Goal: Task Accomplishment & Management: Complete application form

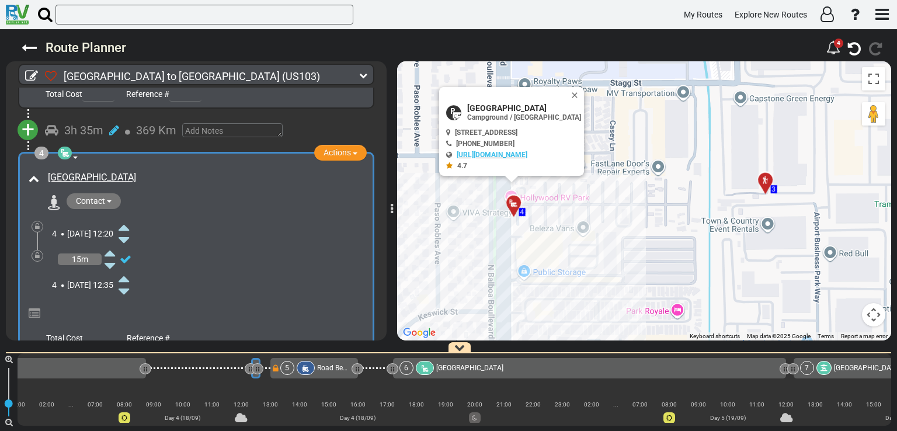
scroll to position [629, 0]
click at [100, 197] on span "Contact" at bounding box center [90, 201] width 29 height 9
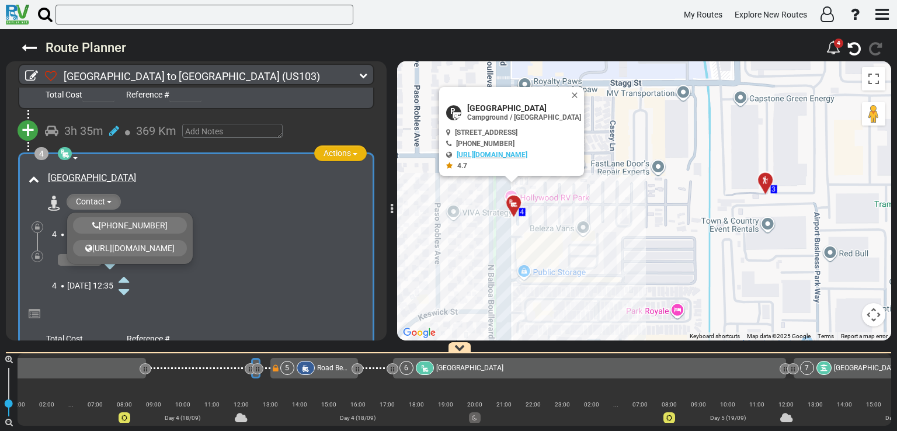
click at [332, 150] on span "Actions" at bounding box center [337, 152] width 27 height 9
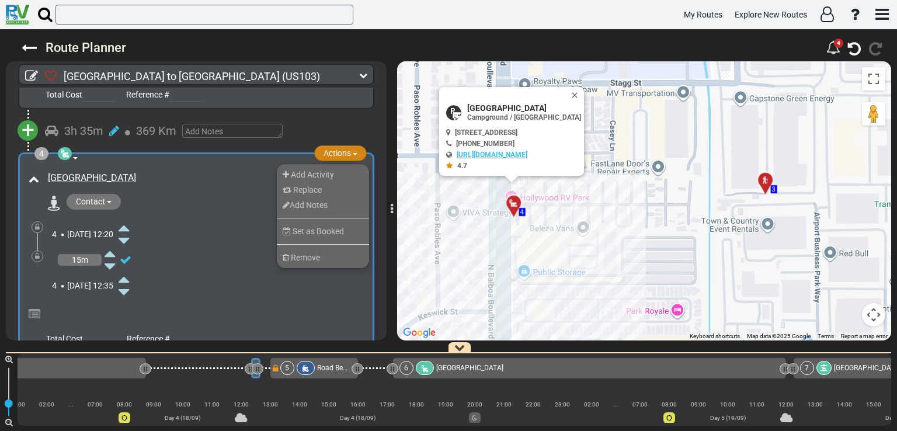
click at [332, 150] on span "Actions" at bounding box center [337, 152] width 27 height 9
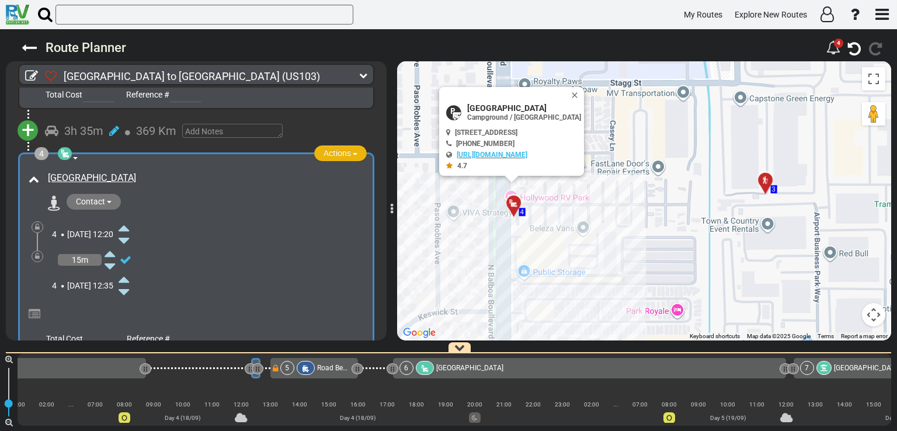
click at [332, 150] on span "Actions" at bounding box center [337, 152] width 27 height 9
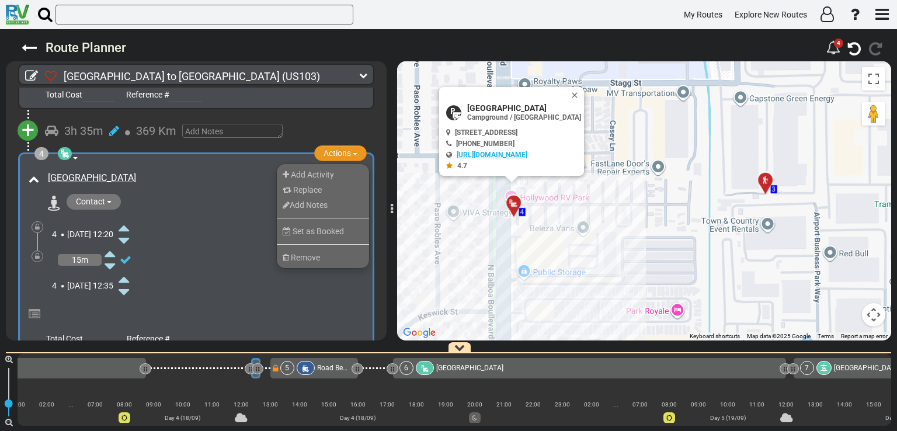
click at [500, 151] on link "[URL][DOMAIN_NAME]" at bounding box center [492, 155] width 71 height 8
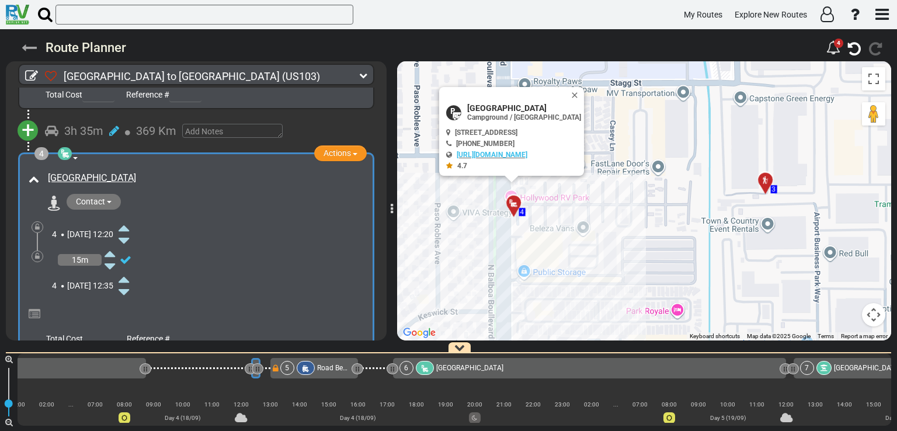
click at [33, 48] on icon at bounding box center [29, 47] width 15 height 15
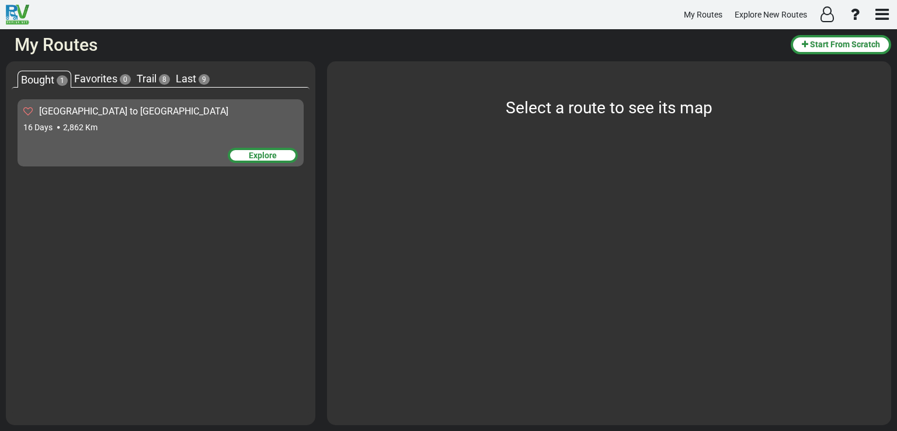
click at [163, 128] on div "16 Days 2,862 Km" at bounding box center [160, 127] width 274 height 12
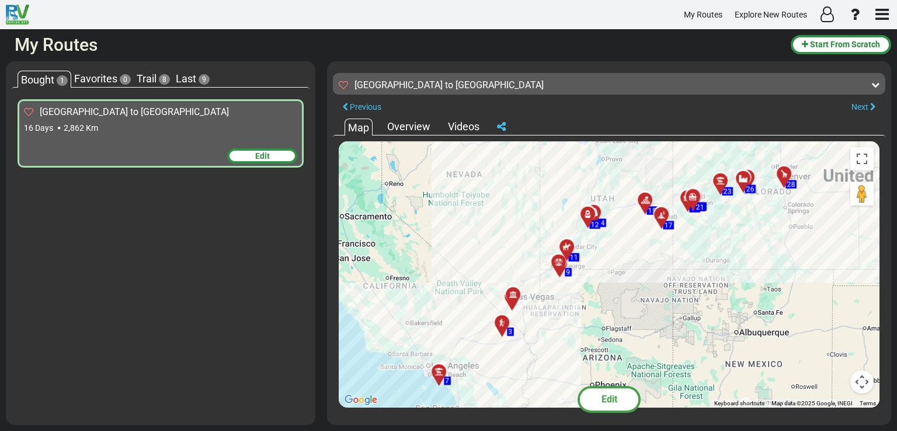
click at [246, 155] on div "Edit" at bounding box center [262, 155] width 70 height 15
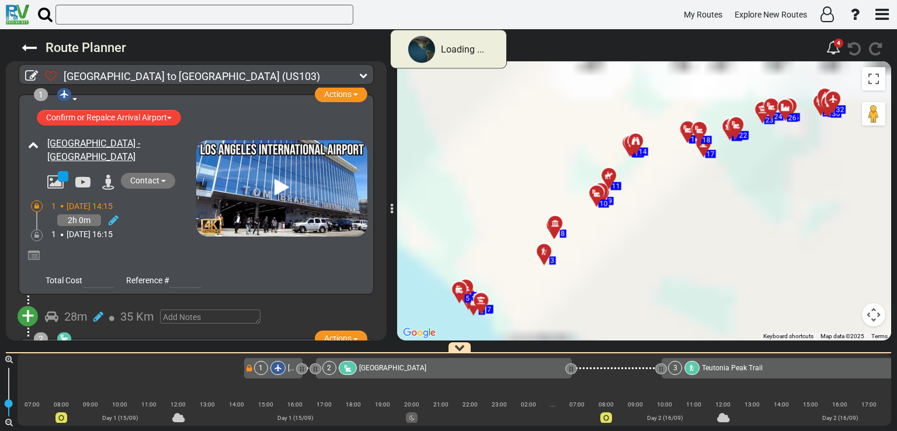
click at [364, 73] on icon at bounding box center [363, 75] width 8 height 8
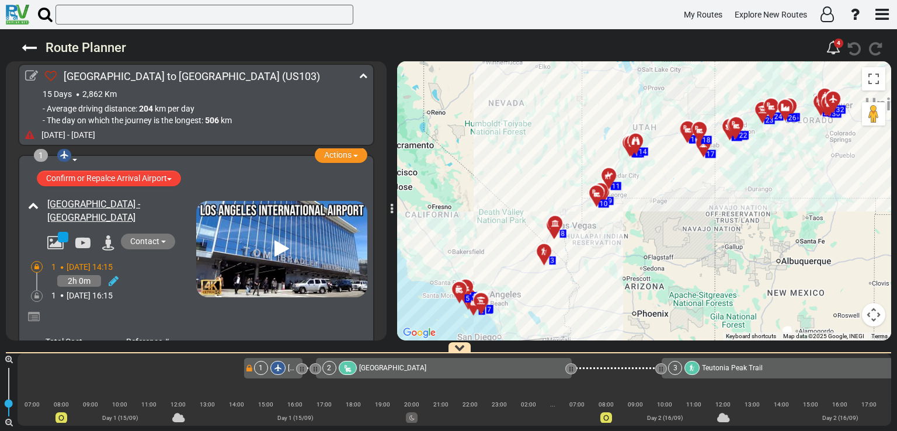
click at [33, 76] on icon at bounding box center [31, 75] width 13 height 13
type input "[GEOGRAPHIC_DATA] to [GEOGRAPHIC_DATA]"
type input "[DATE]"
select select "boolean:false"
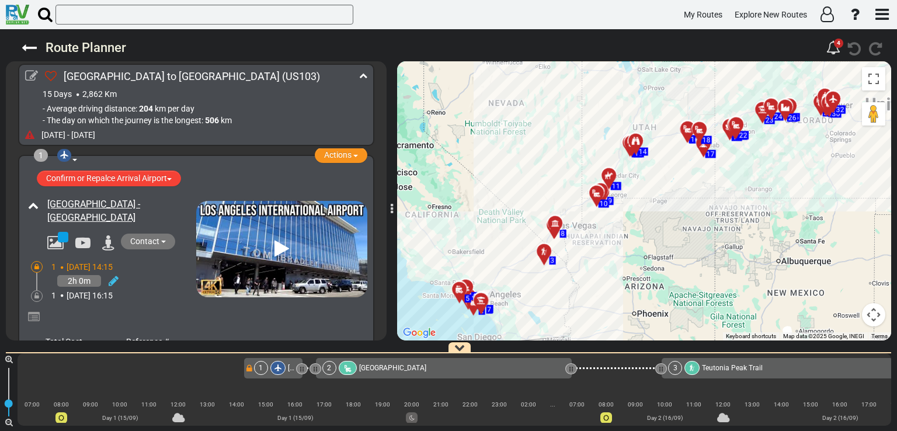
select select "number:2"
select select "number:3"
select select "number:11"
type input "9"
select select "boolean:false"
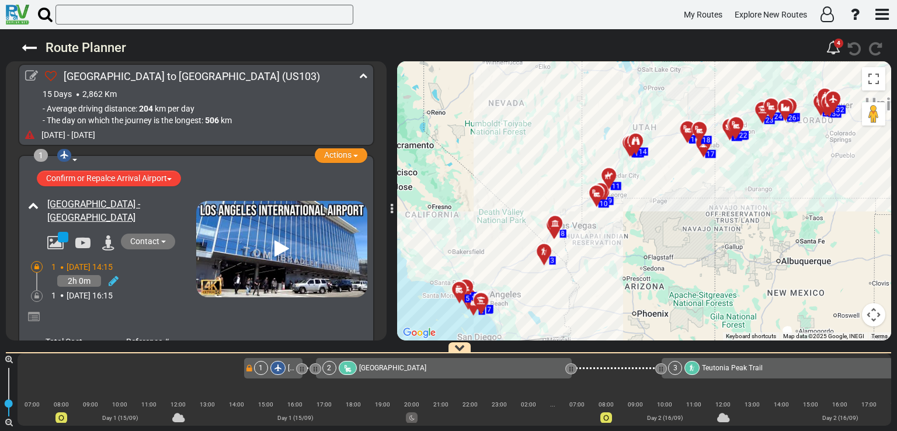
select select
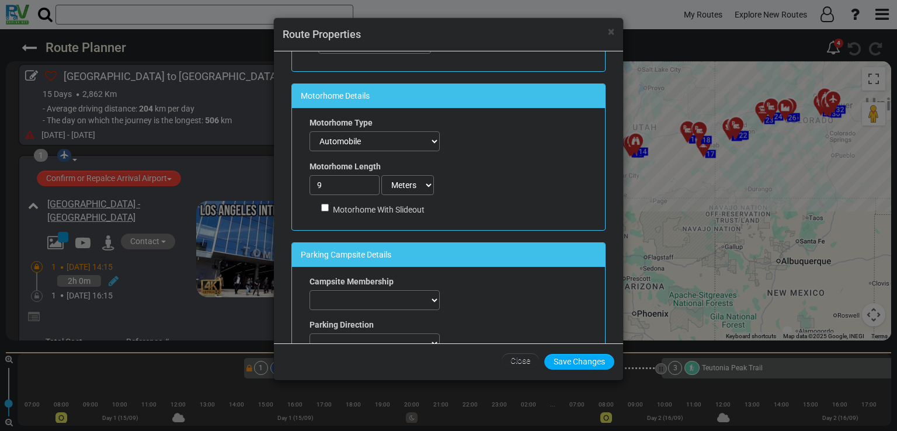
scroll to position [475, 0]
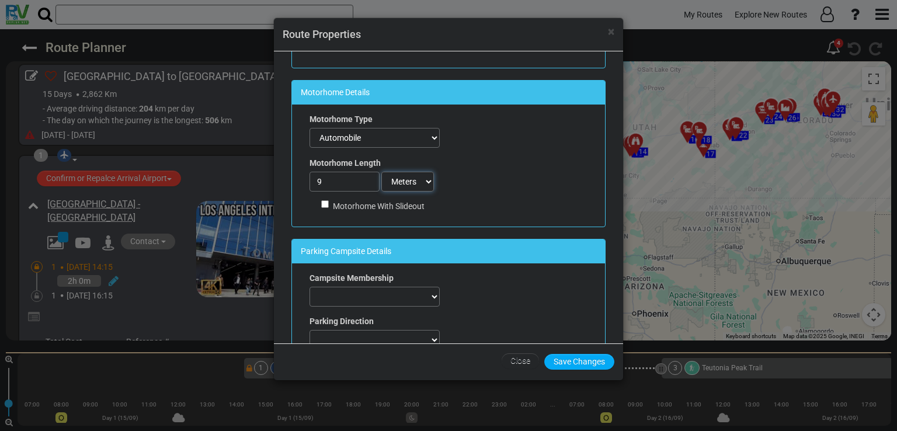
click at [409, 178] on select "Feets Meters" at bounding box center [407, 182] width 53 height 20
click at [264, 131] on div "× Route Properties Route Details Route Name [GEOGRAPHIC_DATA] to [GEOGRAPHIC_DA…" at bounding box center [448, 215] width 897 height 431
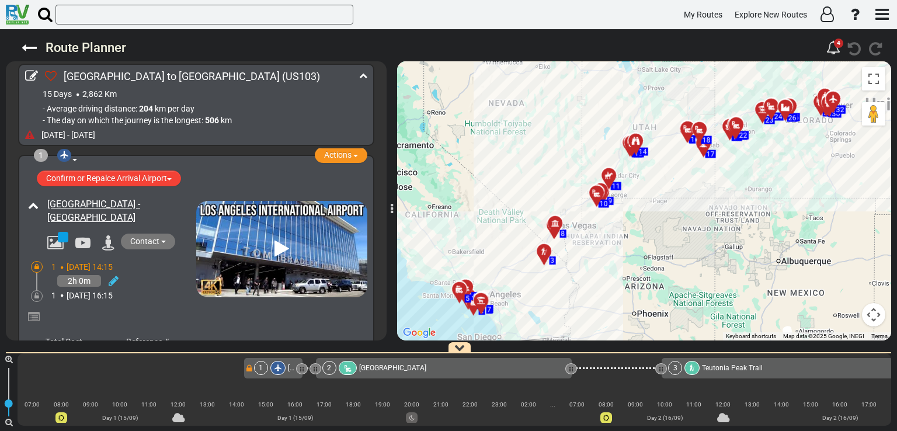
click at [287, 376] on div "1 [GEOGRAPHIC_DATA] - [GEOGRAPHIC_DATA]" at bounding box center [273, 368] width 58 height 20
click at [318, 332] on div "Total Cost Reference #" at bounding box center [205, 340] width 325 height 18
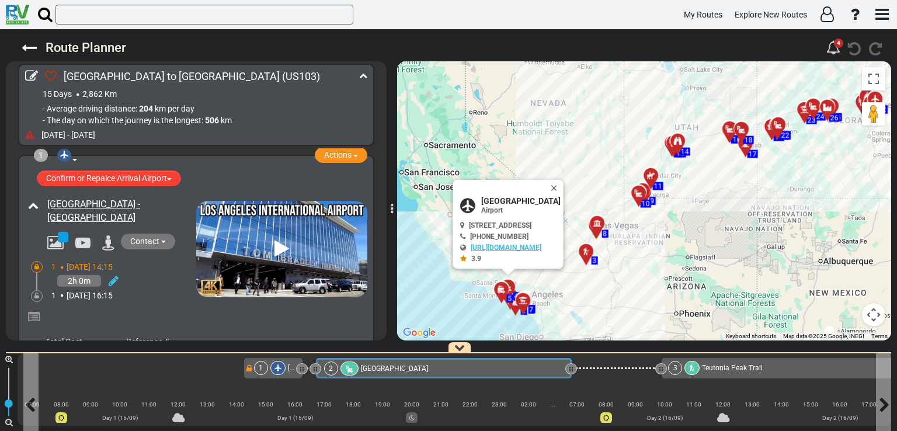
click at [395, 374] on div "[GEOGRAPHIC_DATA]" at bounding box center [394, 368] width 67 height 14
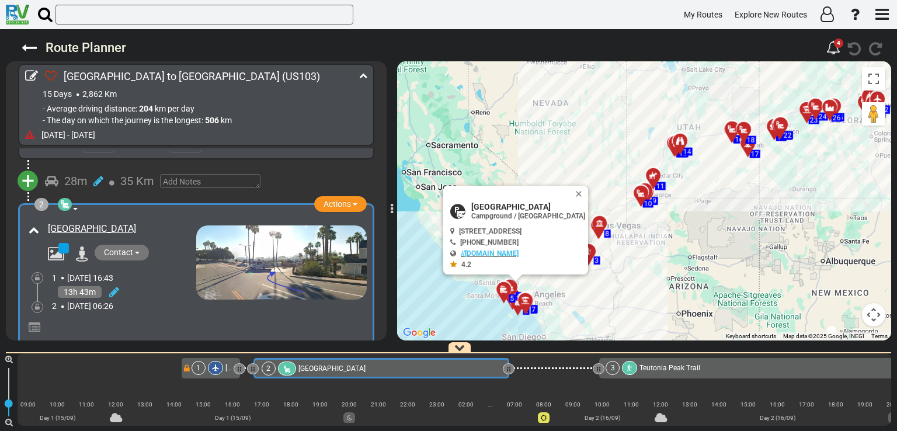
scroll to position [0, 65]
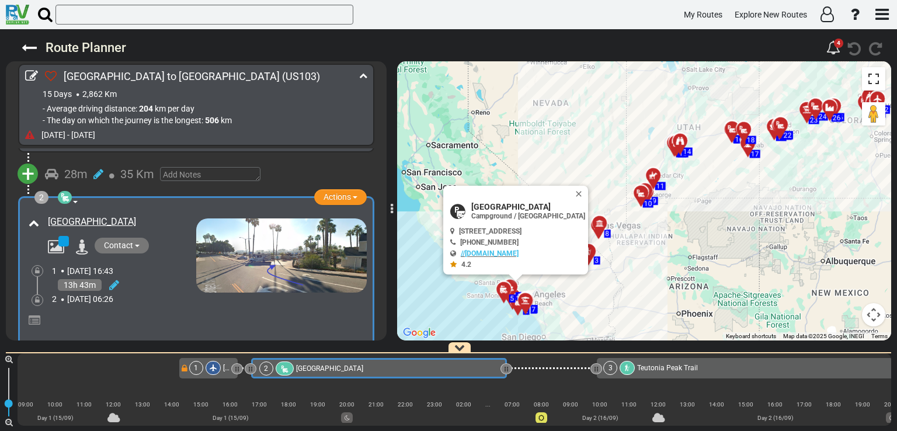
click at [877, 76] on button "Toggle fullscreen view" at bounding box center [873, 78] width 23 height 23
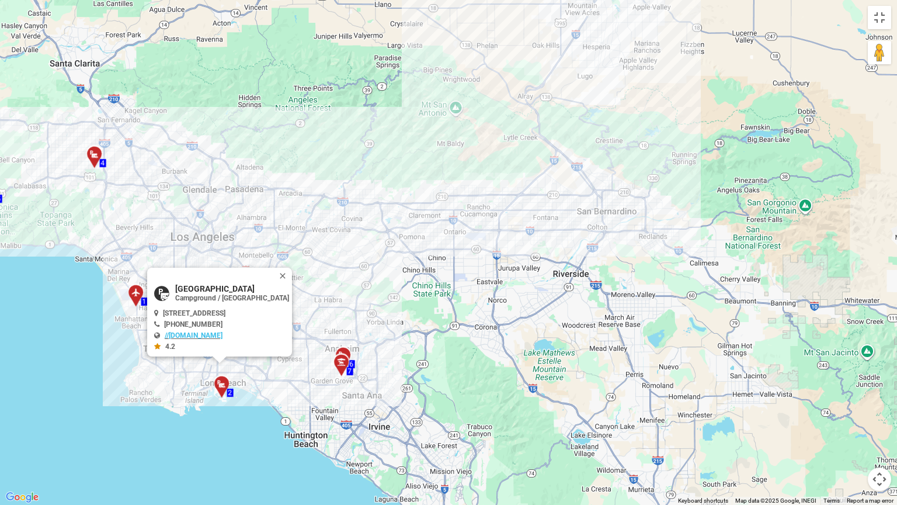
drag, startPoint x: 460, startPoint y: 285, endPoint x: 623, endPoint y: 209, distance: 179.8
click at [623, 209] on div "To activate drag with keyboard, press Alt + Enter. Once in keyboard drag state,…" at bounding box center [448, 252] width 897 height 505
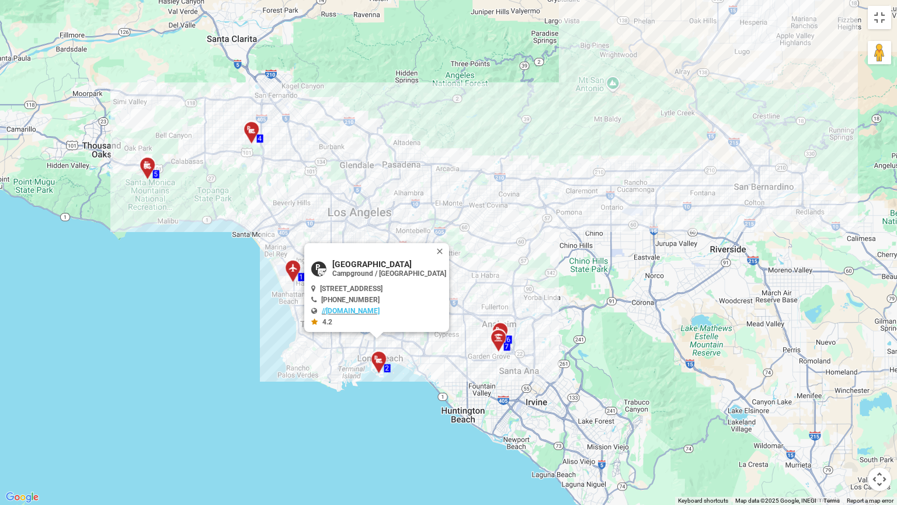
drag, startPoint x: 464, startPoint y: 257, endPoint x: 631, endPoint y: 232, distance: 168.8
click at [631, 232] on div "To activate drag with keyboard, press Alt + Enter. Once in keyboard drag state,…" at bounding box center [448, 252] width 897 height 505
click at [449, 249] on button "Close" at bounding box center [442, 251] width 14 height 16
